Goal: Task Accomplishment & Management: Manage account settings

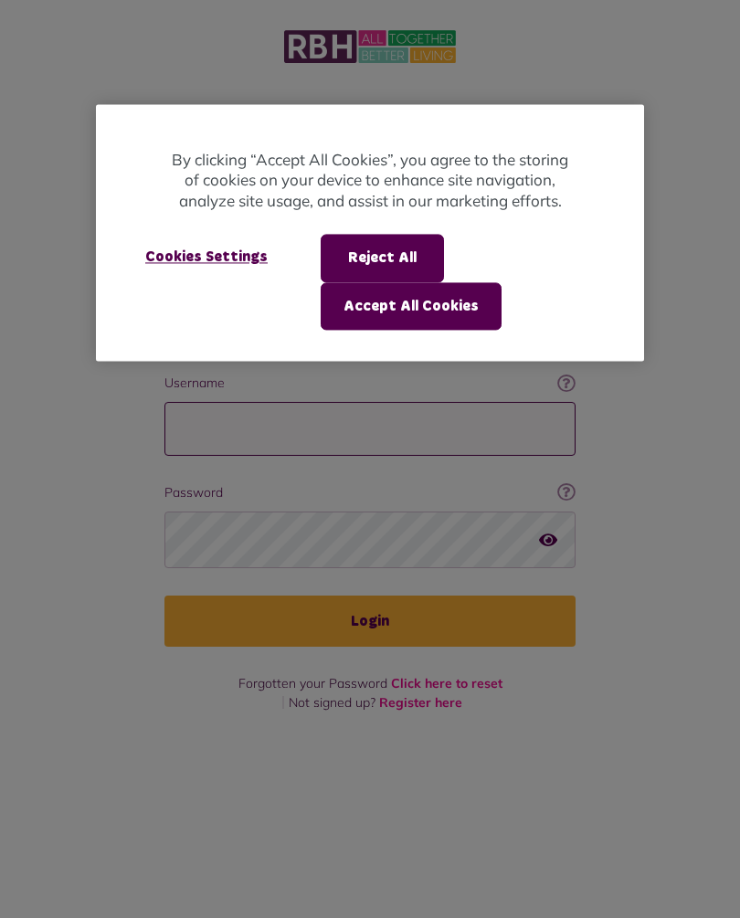
type input "**********"
click at [370, 596] on button "Login" at bounding box center [369, 621] width 411 height 51
click at [398, 600] on div at bounding box center [370, 459] width 740 height 918
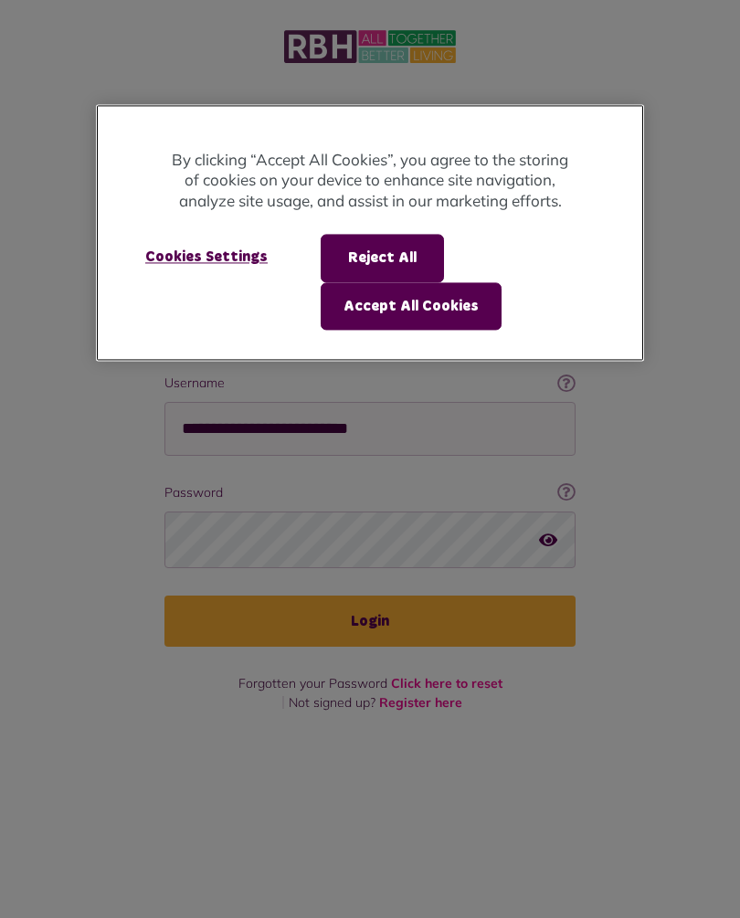
click at [444, 301] on button "Accept All Cookies" at bounding box center [411, 305] width 181 height 47
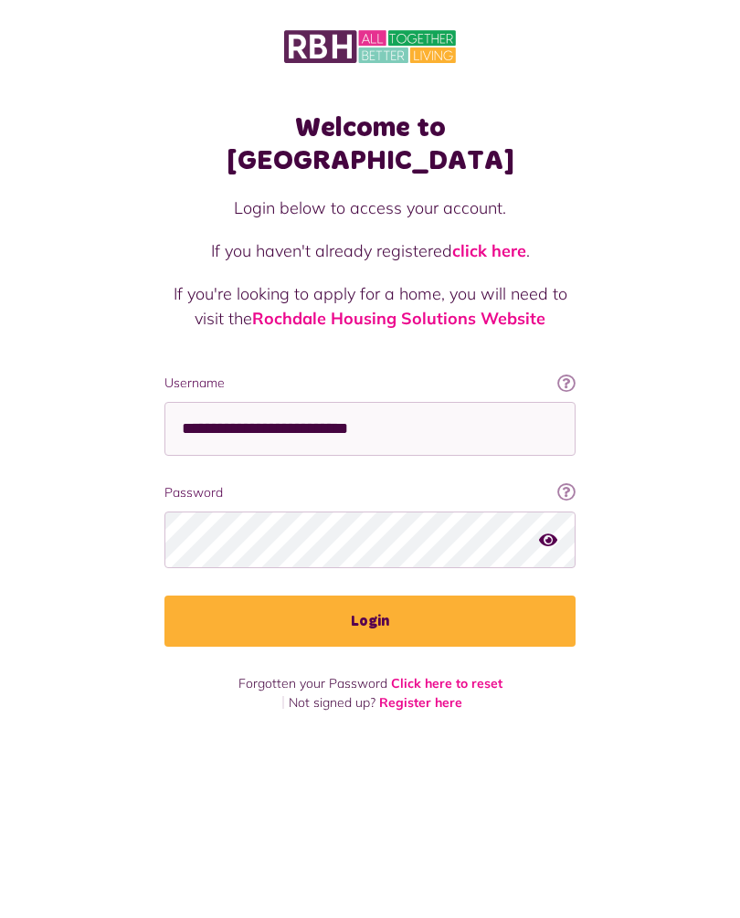
click at [408, 349] on p at bounding box center [369, 361] width 411 height 25
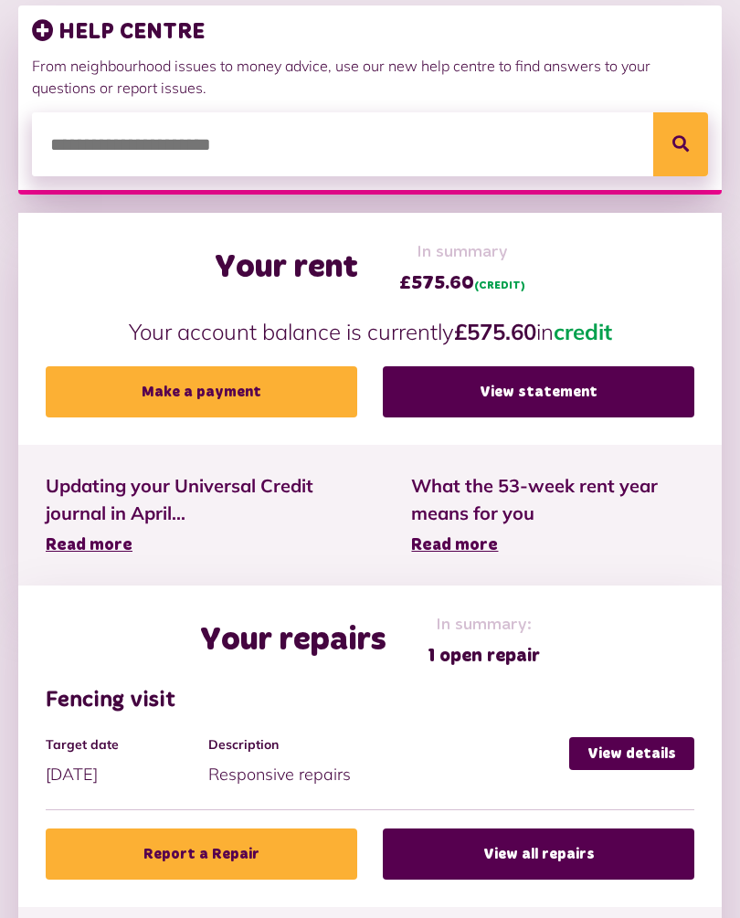
scroll to position [550, 0]
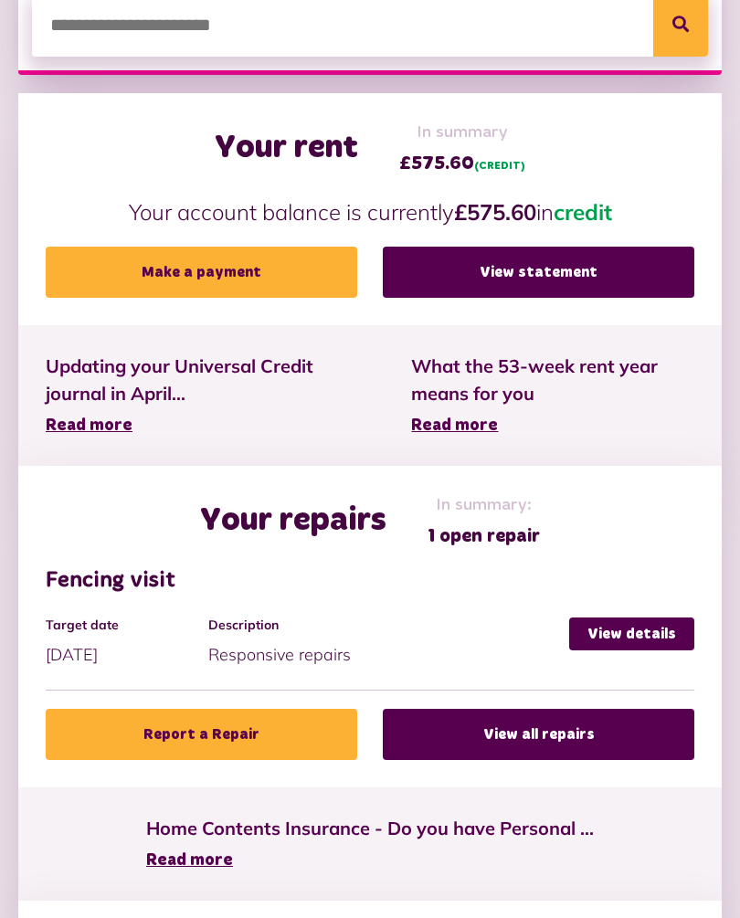
click at [630, 637] on link "View details" at bounding box center [631, 634] width 125 height 33
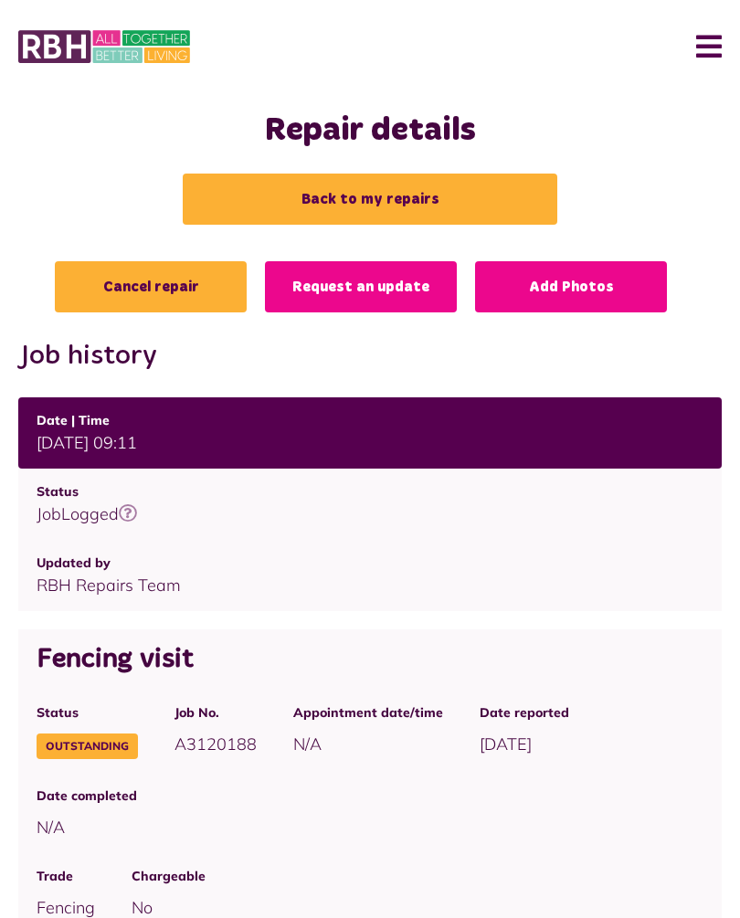
click at [720, 34] on button "Menu" at bounding box center [701, 46] width 39 height 57
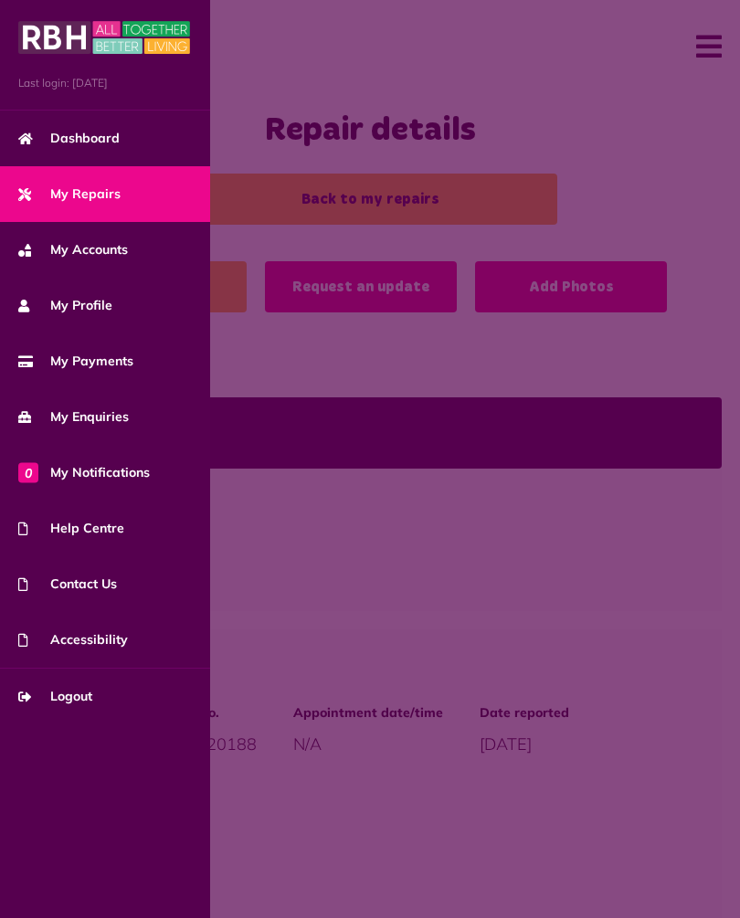
click at [79, 701] on span "Logout" at bounding box center [55, 696] width 74 height 19
